Goal: Task Accomplishment & Management: Use online tool/utility

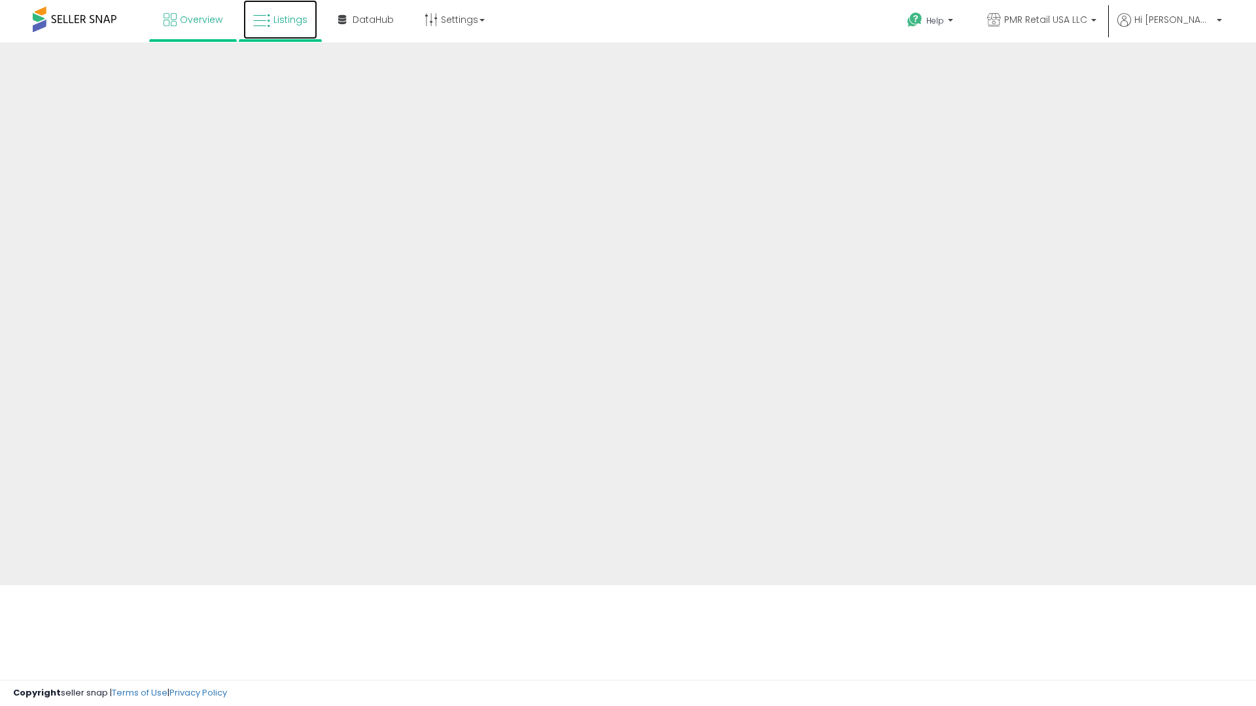
click at [290, 26] on link "Listings" at bounding box center [280, 19] width 74 height 39
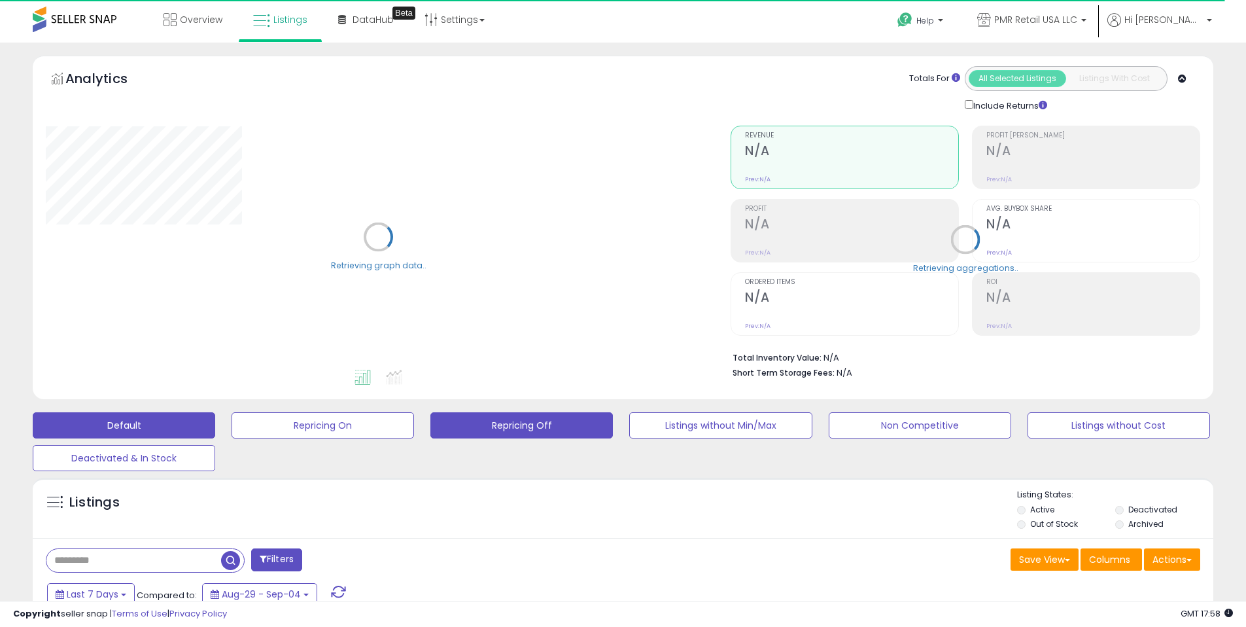
click at [504, 422] on button "Repricing Off" at bounding box center [521, 425] width 182 height 26
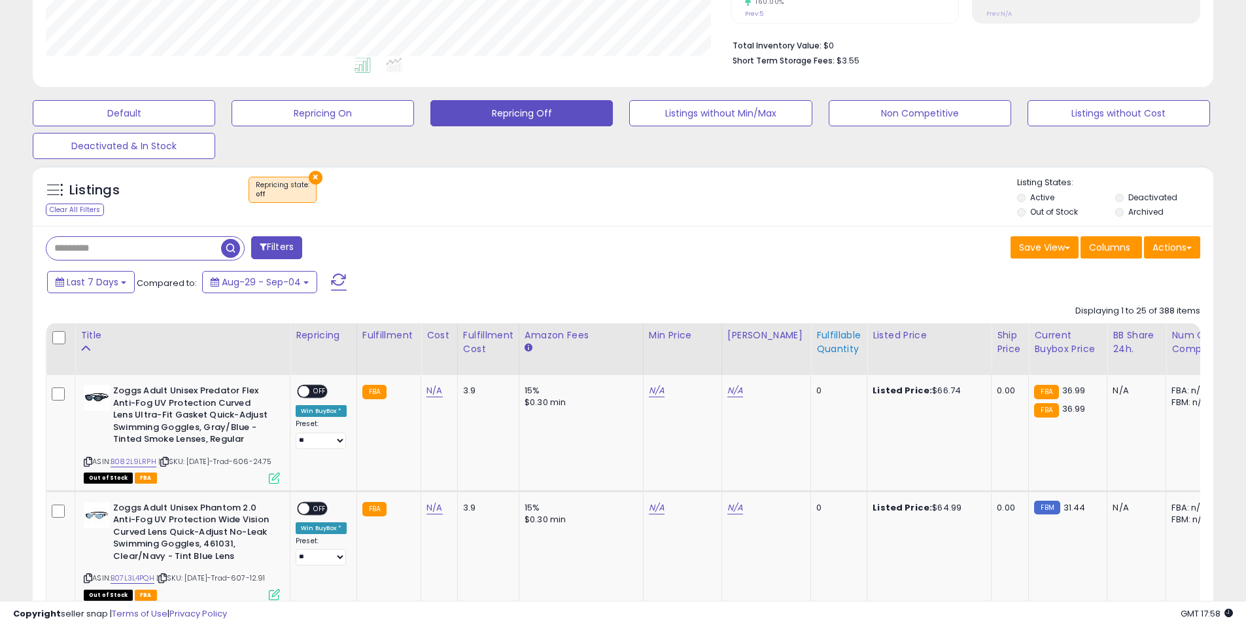
click at [817, 341] on div "Fulfillable Quantity" at bounding box center [838, 341] width 45 height 27
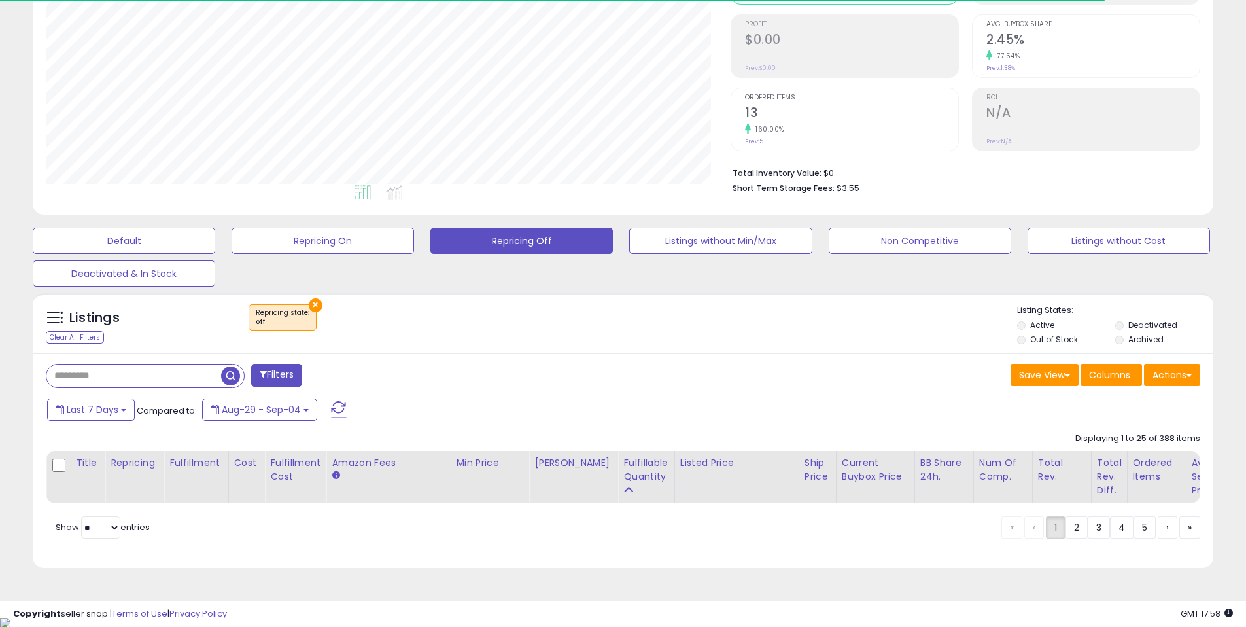
scroll to position [312, 0]
